Goal: Check status: Check status

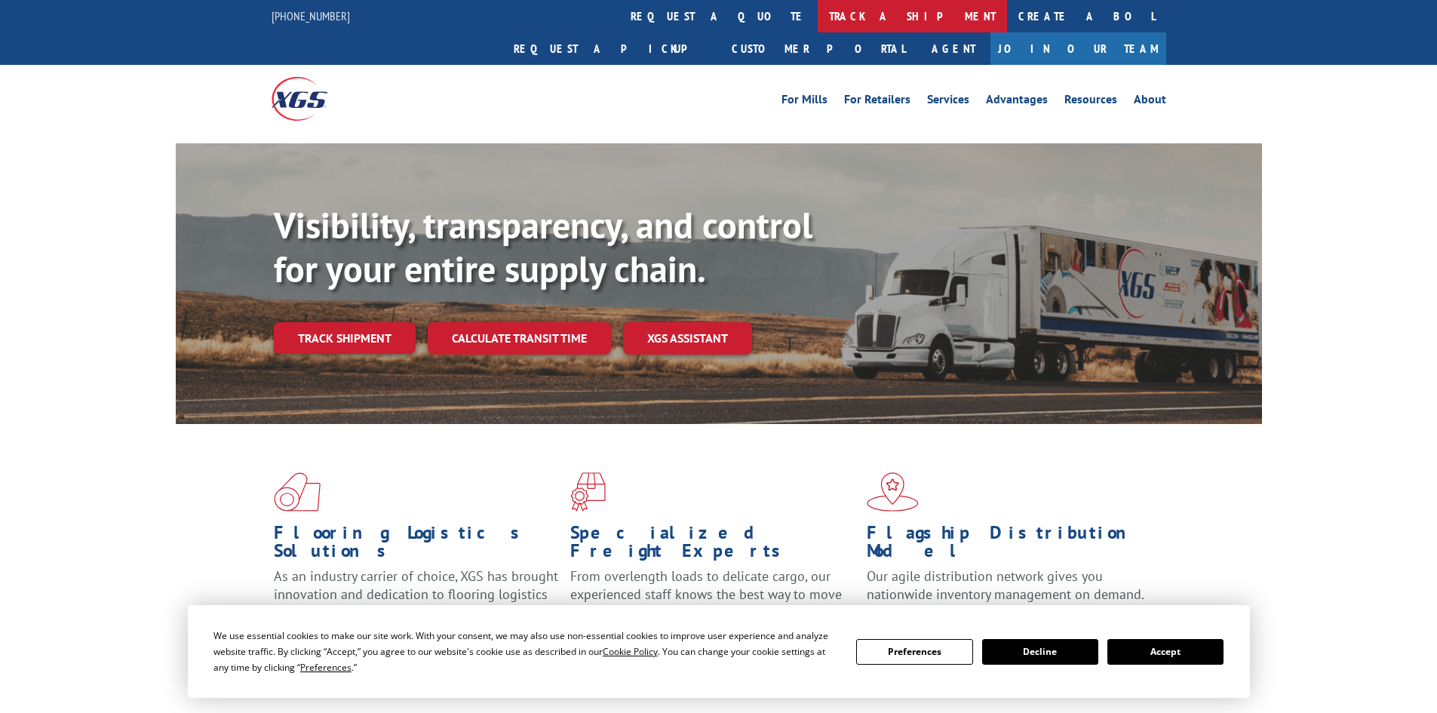
click at [818, 28] on link "track a shipment" at bounding box center [912, 16] width 189 height 32
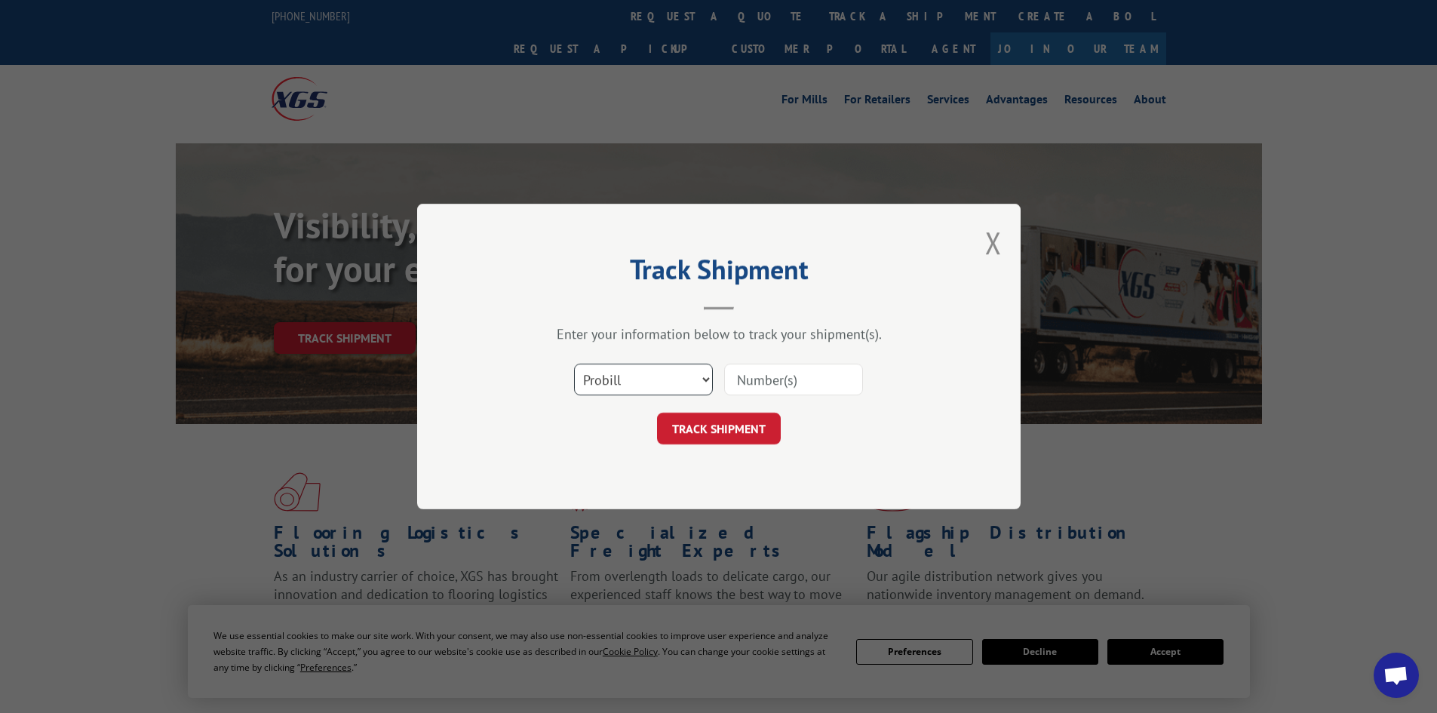
click at [625, 382] on select "Select category... Probill BOL PO" at bounding box center [643, 380] width 139 height 32
select select "bol"
click at [574, 364] on select "Select category... Probill BOL PO" at bounding box center [643, 380] width 139 height 32
click at [738, 386] on input at bounding box center [793, 380] width 139 height 32
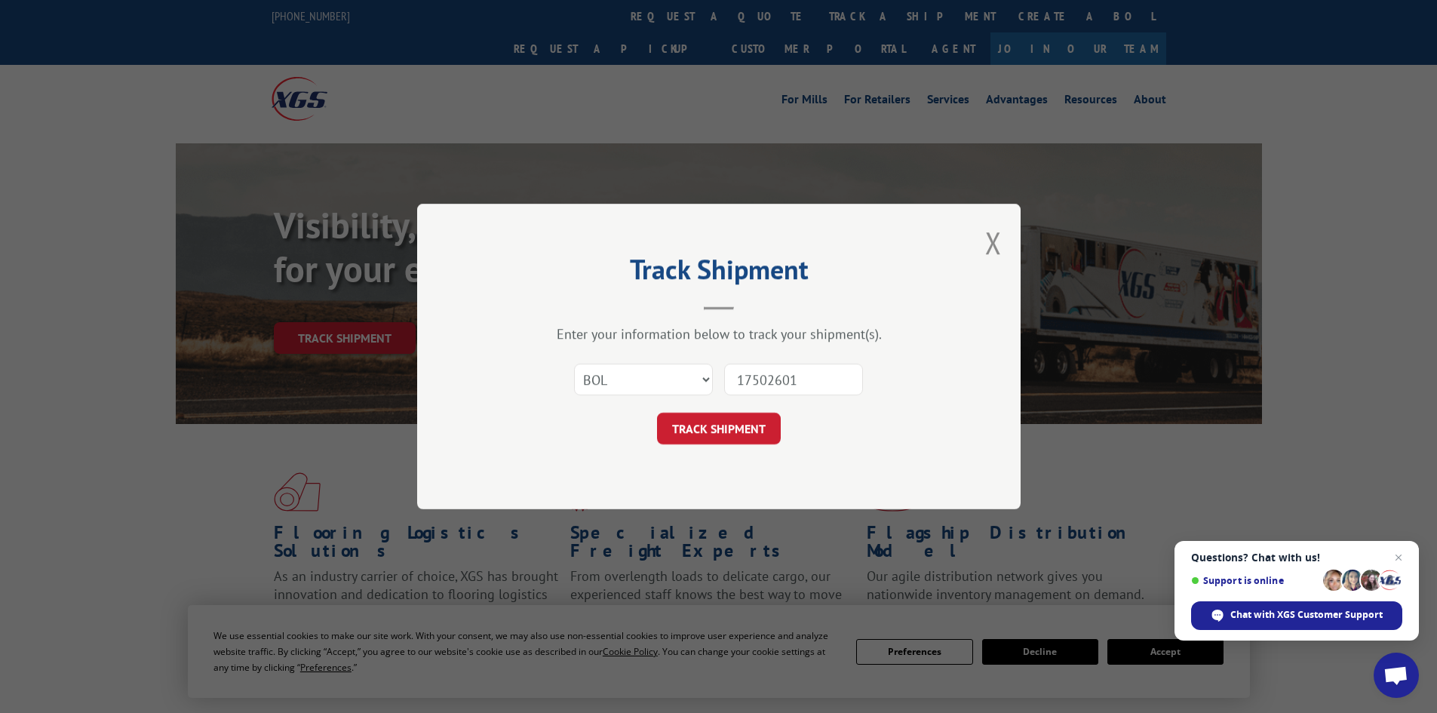
type input "17502601"
click at [657, 413] on button "TRACK SHIPMENT" at bounding box center [719, 429] width 124 height 32
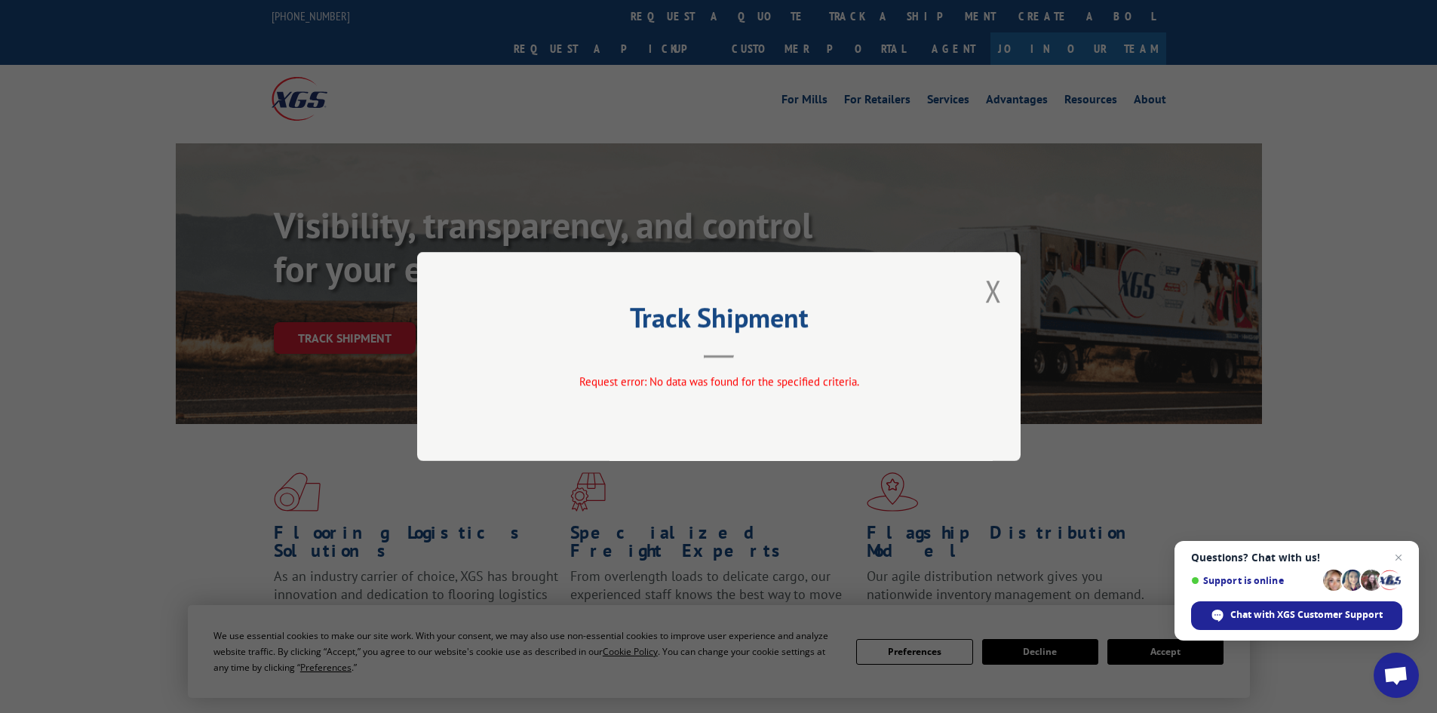
click at [994, 299] on button "Close modal" at bounding box center [993, 291] width 17 height 40
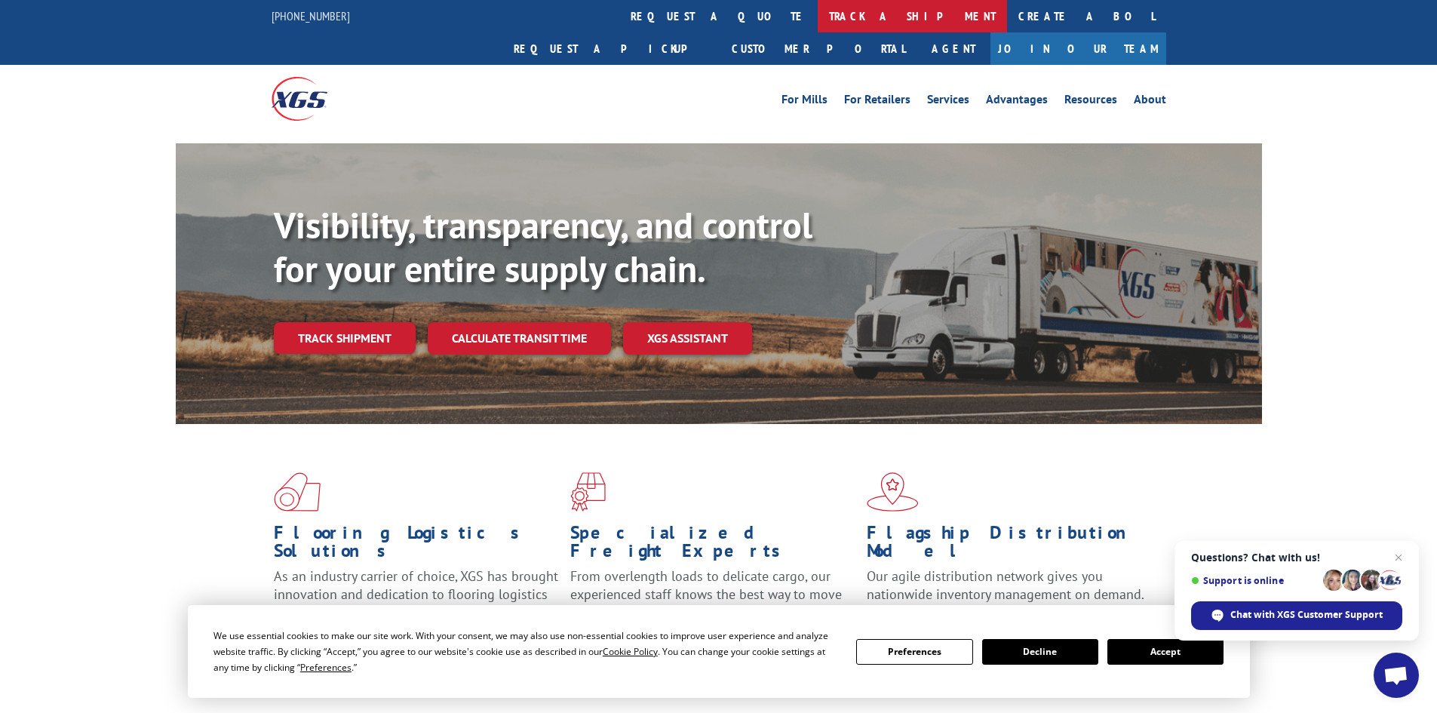
click at [818, 24] on link "track a shipment" at bounding box center [912, 16] width 189 height 32
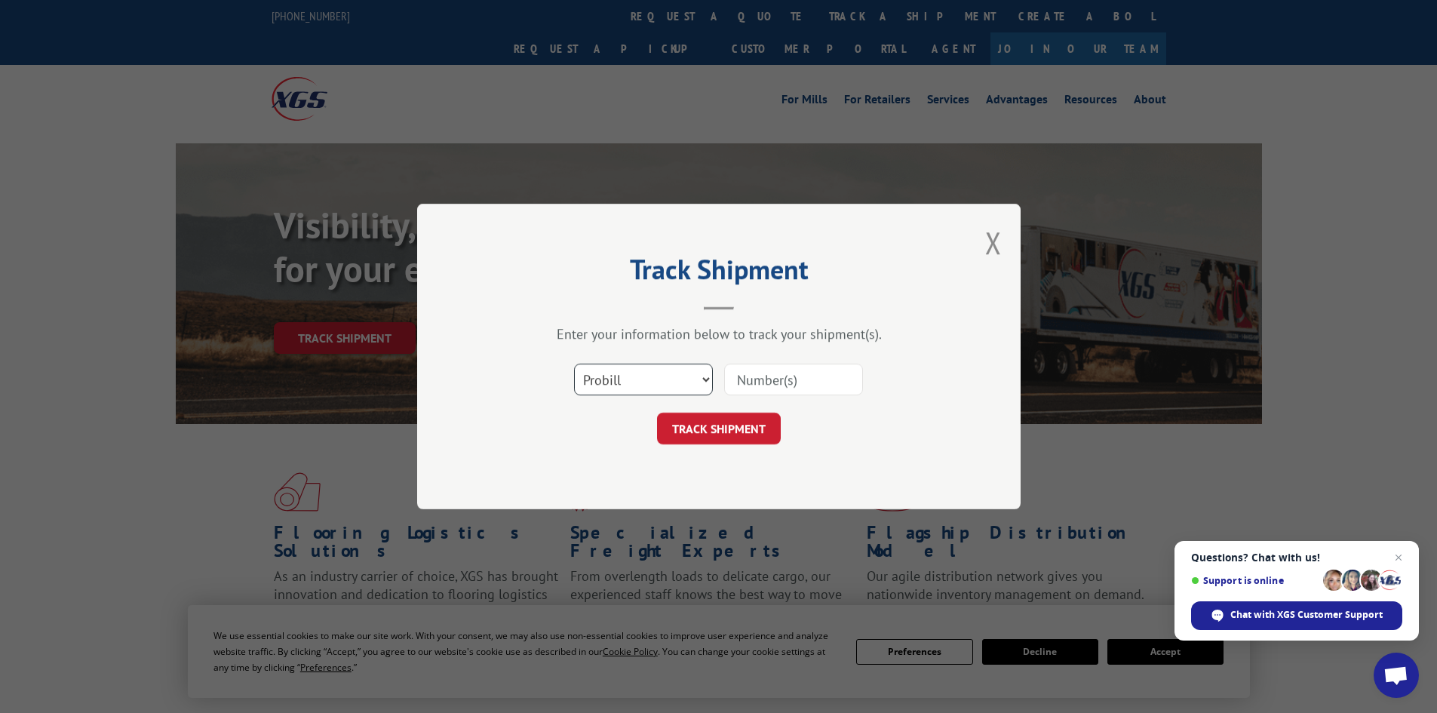
click at [637, 379] on select "Select category... Probill BOL PO" at bounding box center [643, 380] width 139 height 32
select select "po"
click at [574, 364] on select "Select category... Probill BOL PO" at bounding box center [643, 380] width 139 height 32
click at [772, 370] on input at bounding box center [793, 380] width 139 height 32
type input "26515366"
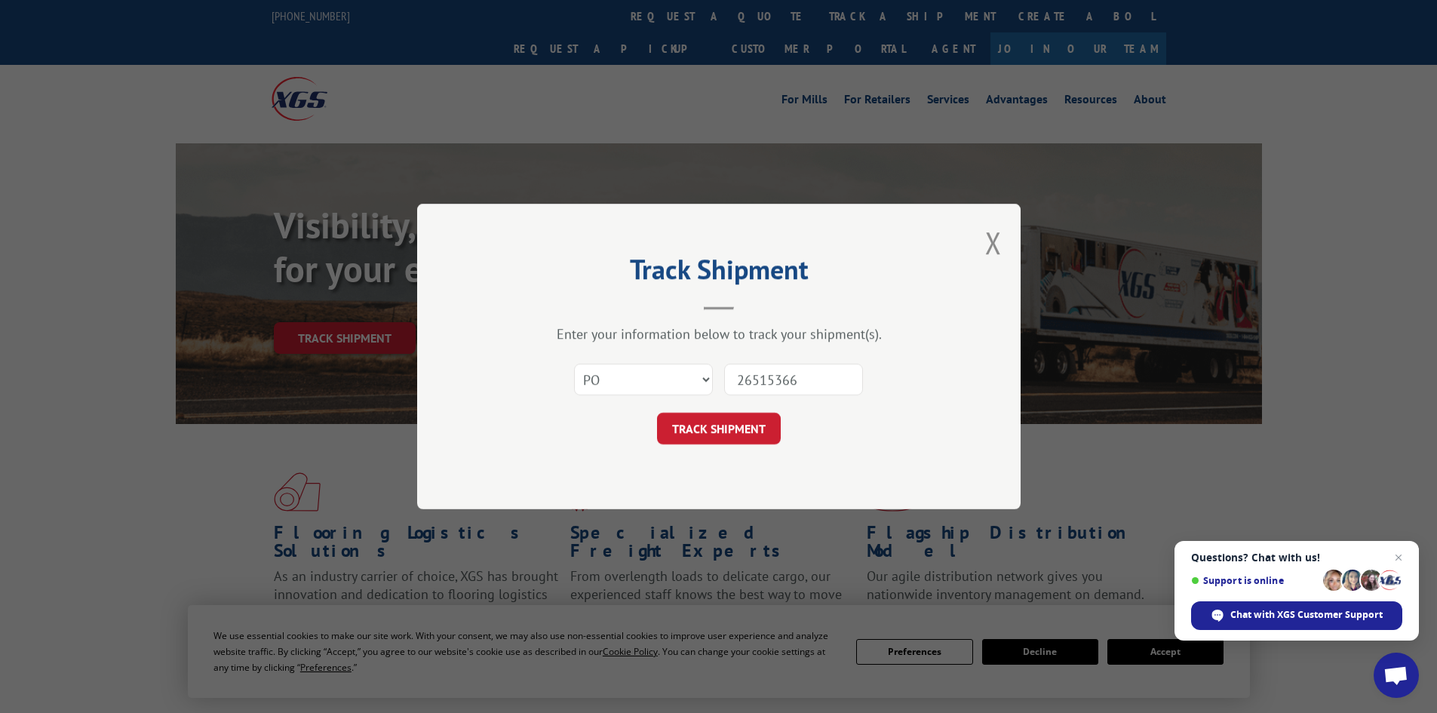
click at [657, 413] on button "TRACK SHIPMENT" at bounding box center [719, 429] width 124 height 32
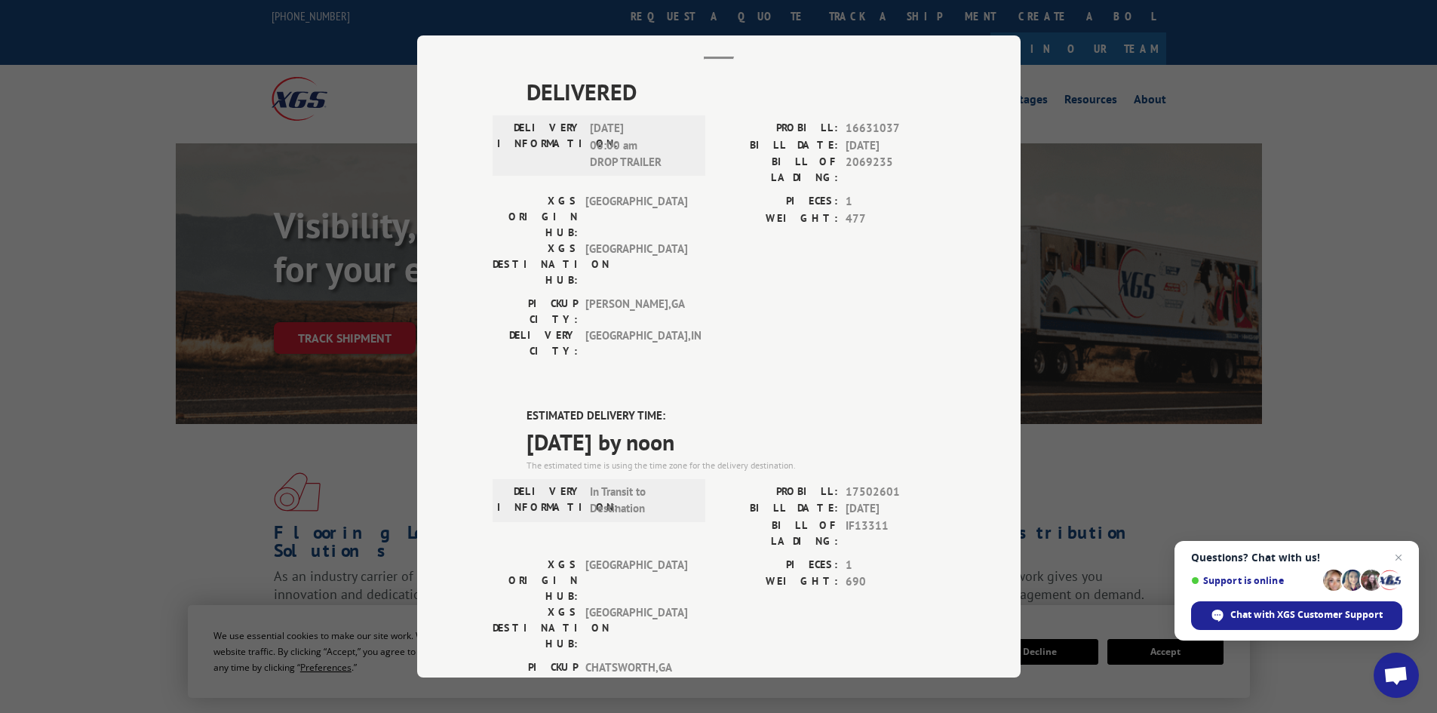
scroll to position [151, 0]
